Goal: Find specific page/section: Find specific page/section

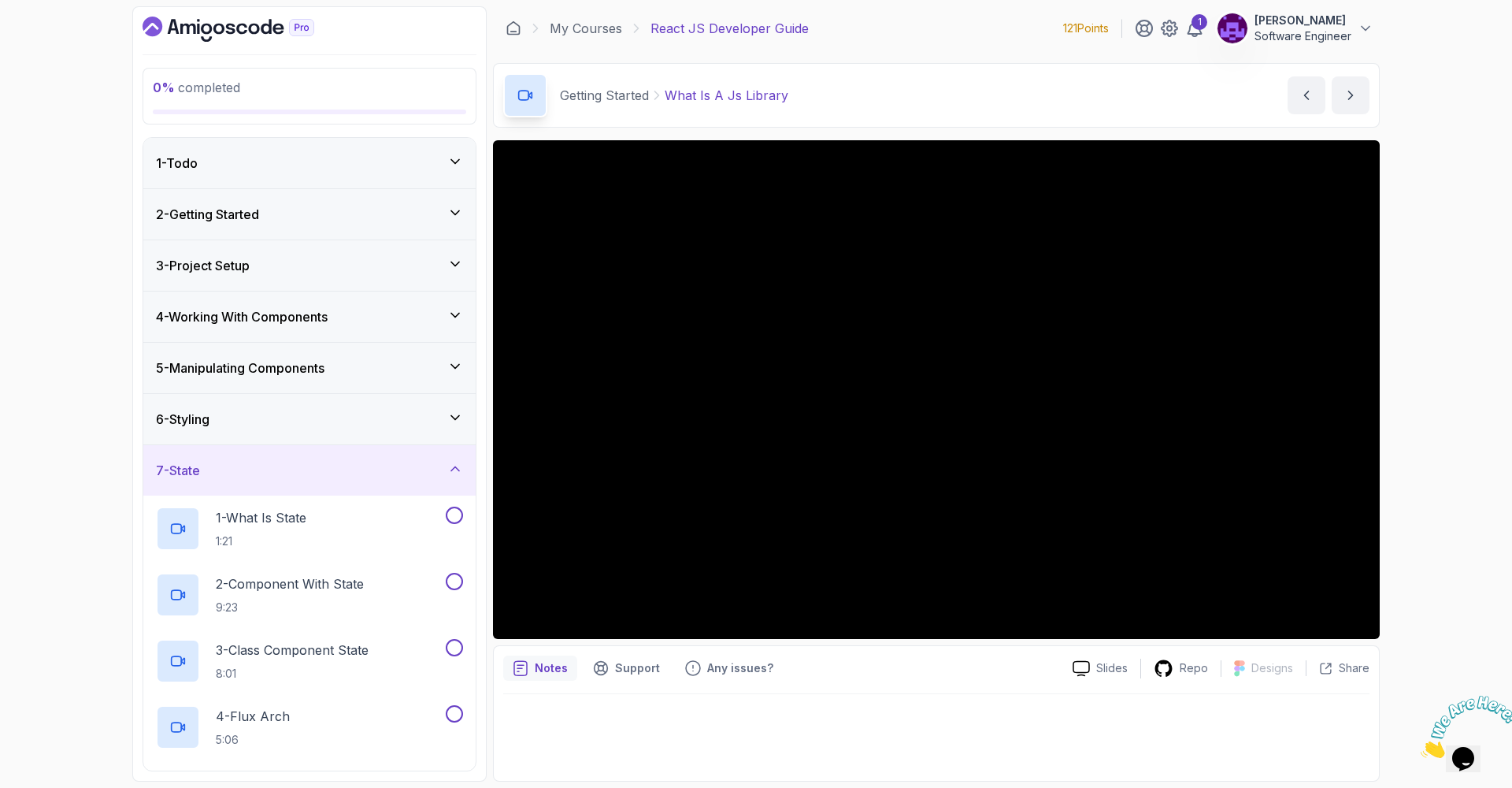
scroll to position [135, 0]
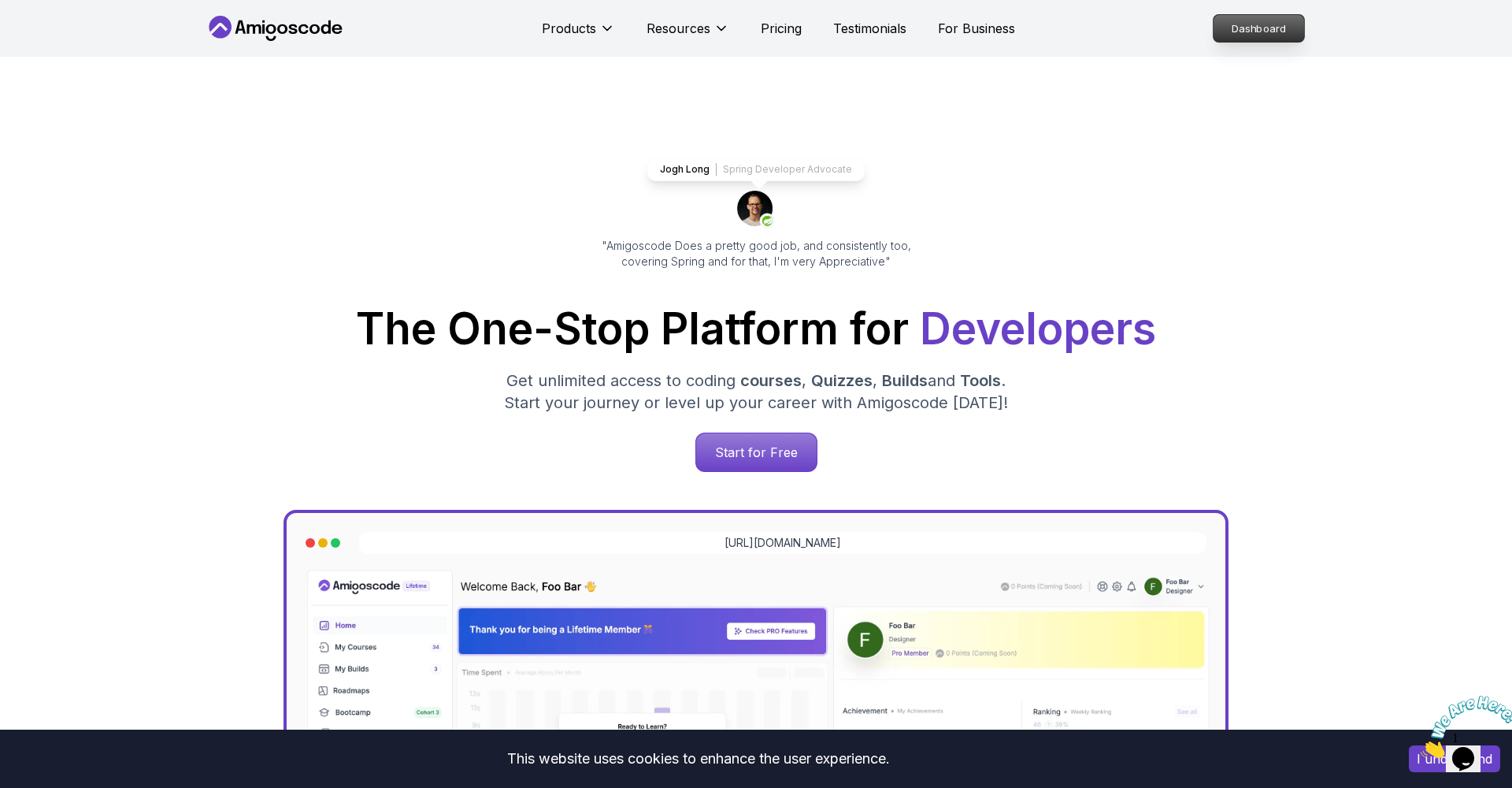
click at [1246, 39] on p "Dashboard" at bounding box center [1258, 29] width 90 height 27
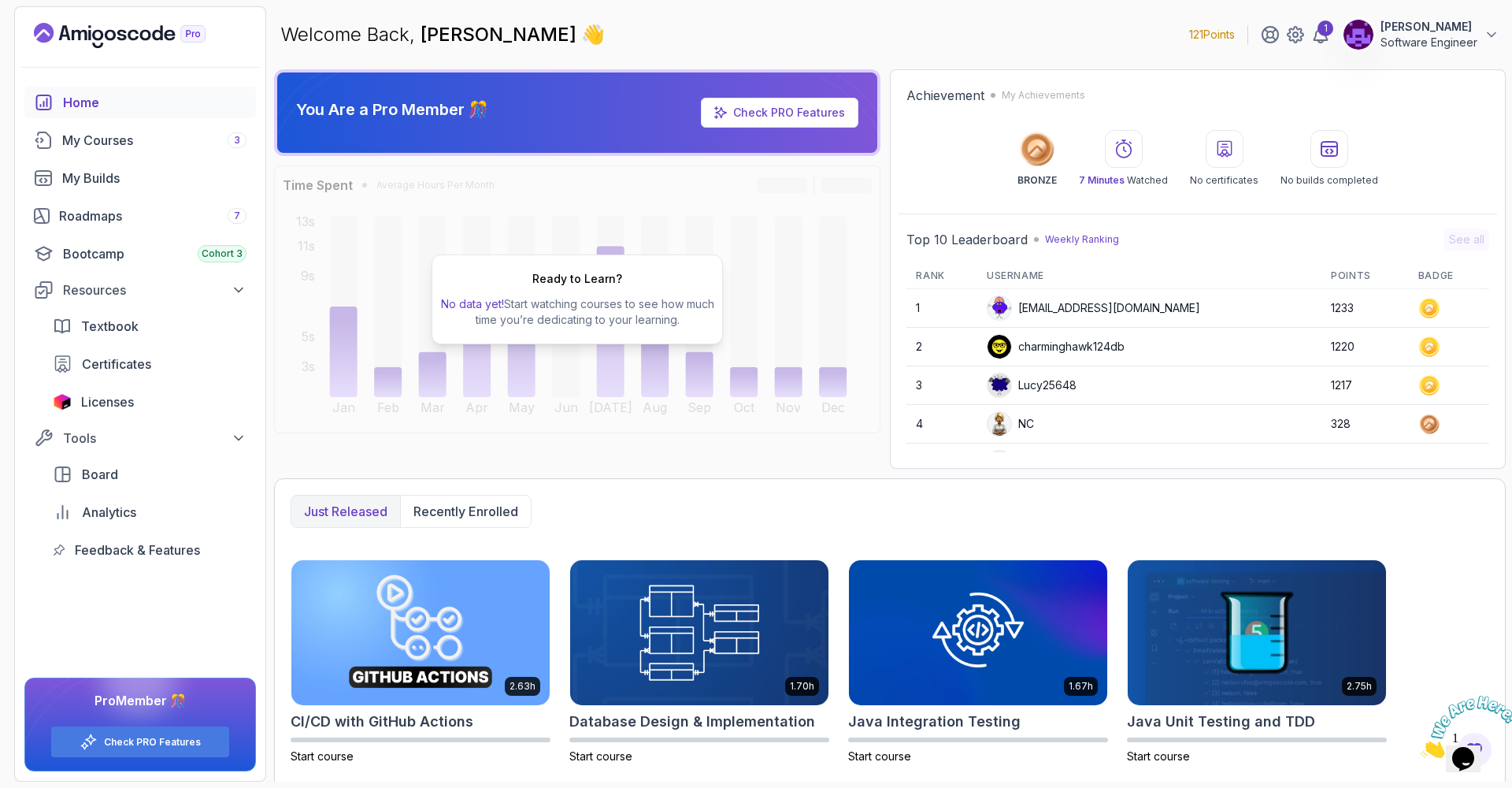
click at [83, 106] on div "Home" at bounding box center [154, 102] width 183 height 19
click at [93, 137] on div "My Courses 3" at bounding box center [155, 140] width 184 height 19
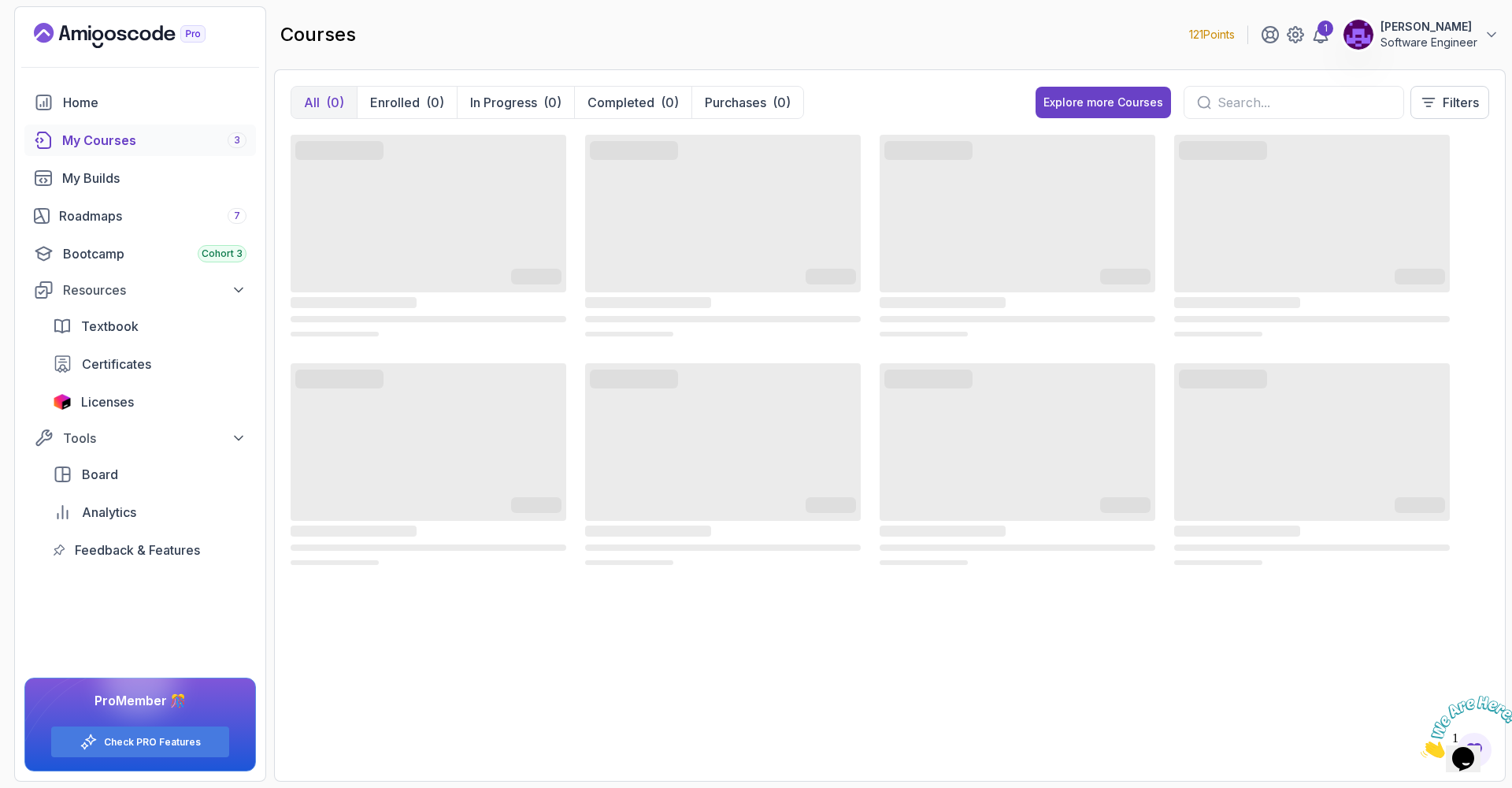
click at [1257, 105] on input "text" at bounding box center [1304, 102] width 173 height 19
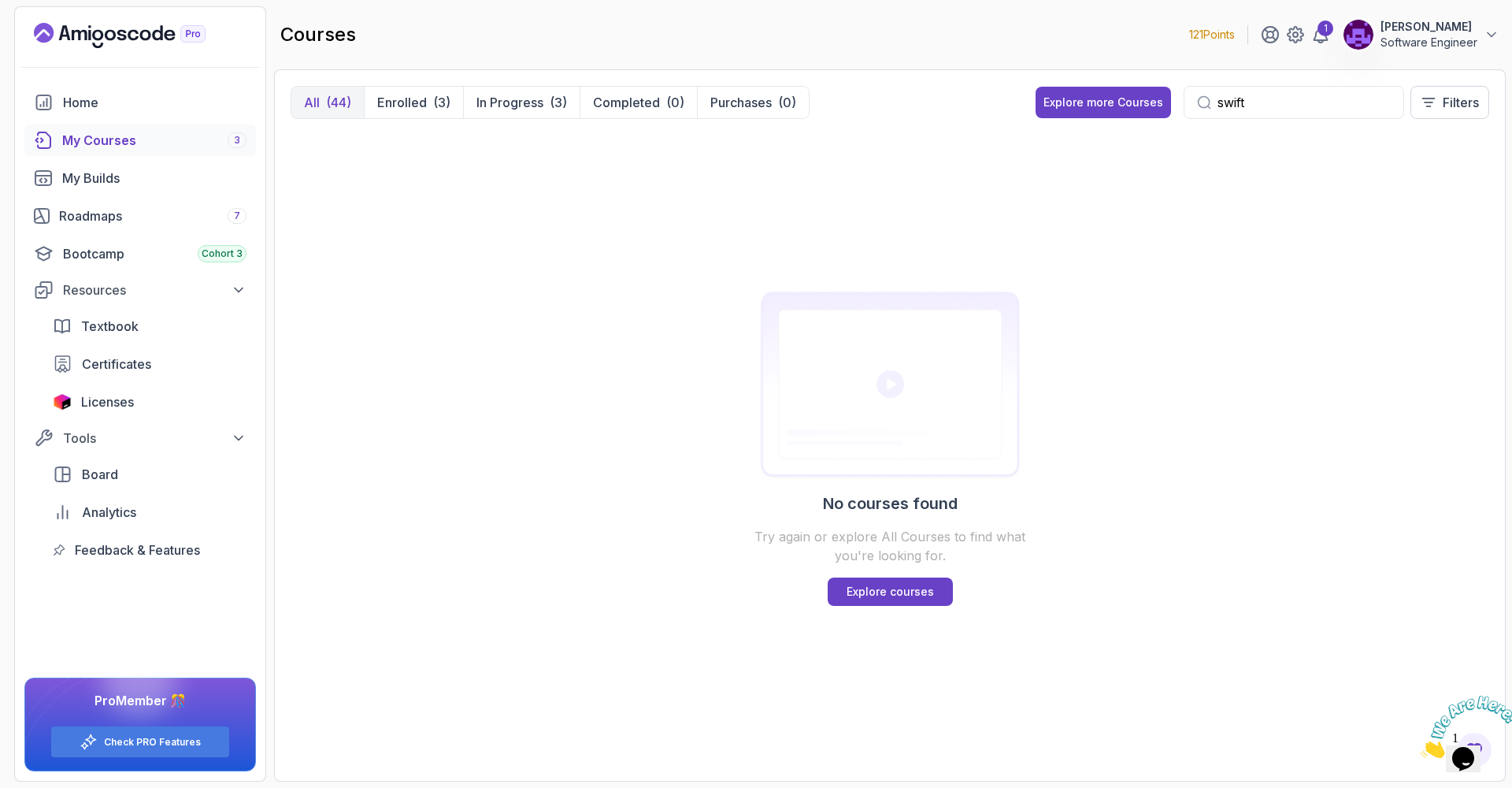
type input "swift"
